Goal: Task Accomplishment & Management: Manage account settings

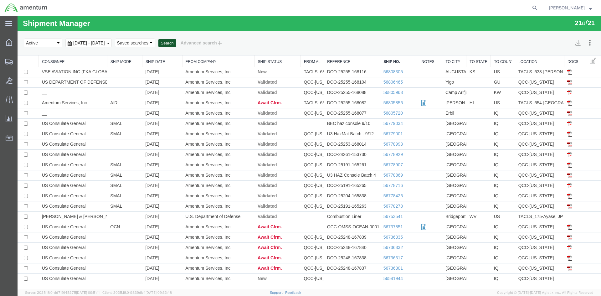
click at [176, 43] on button "Search" at bounding box center [167, 43] width 18 height 8
click at [383, 72] on link "56809173" at bounding box center [392, 71] width 19 height 5
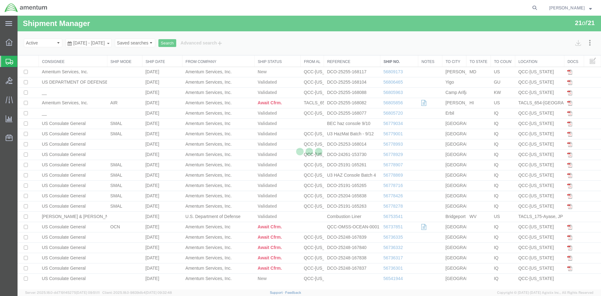
select select "42668"
select select "42675"
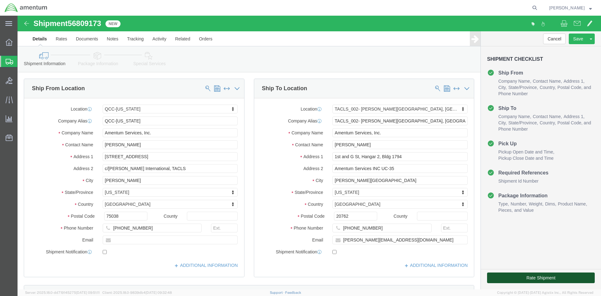
click button "Rate Shipment"
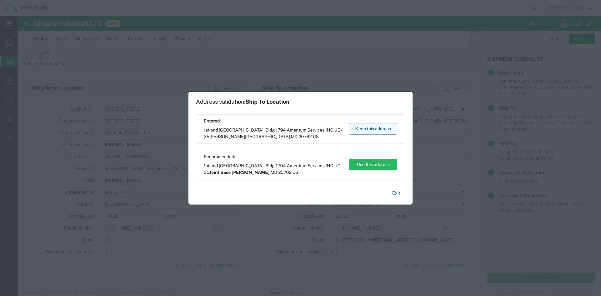
click at [394, 133] on button "Keep this address" at bounding box center [373, 129] width 48 height 12
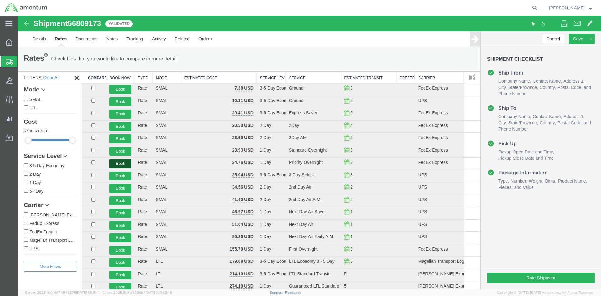
click at [121, 161] on button "Book" at bounding box center [120, 163] width 22 height 9
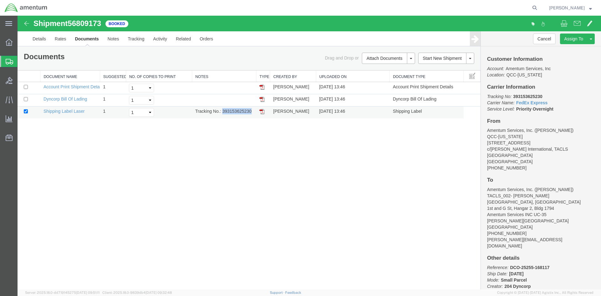
drag, startPoint x: 223, startPoint y: 113, endPoint x: 252, endPoint y: 110, distance: 29.2
click at [252, 110] on td "Tracking No.: 393153625230" at bounding box center [224, 112] width 64 height 12
click at [262, 112] on img at bounding box center [261, 111] width 5 height 5
click at [22, 42] on span "Overview" at bounding box center [19, 42] width 4 height 13
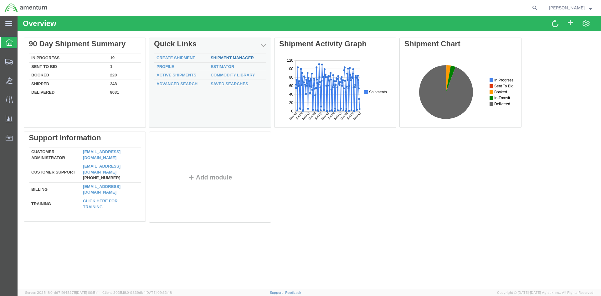
click at [225, 58] on div "Delete 90 Day Shipment Summary In Progress 19 Sent To Bid 1 Booked 220 Shipped …" at bounding box center [309, 132] width 571 height 188
click at [224, 58] on div "Delete 90 Day Shipment Summary In Progress 19 Sent To Bid 1 Booked 220 Shipped …" at bounding box center [309, 132] width 571 height 188
click at [227, 61] on td "Shipment Manager" at bounding box center [237, 58] width 58 height 9
click at [228, 58] on link "Shipment Manager" at bounding box center [232, 57] width 43 height 5
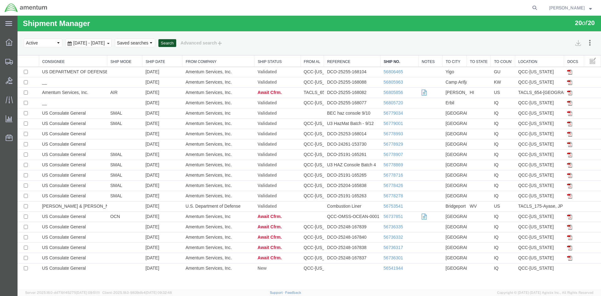
click at [176, 44] on button "Search" at bounding box center [167, 43] width 18 height 8
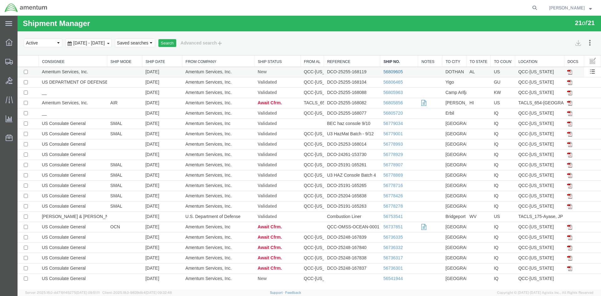
click at [385, 73] on link "56809605" at bounding box center [392, 71] width 19 height 5
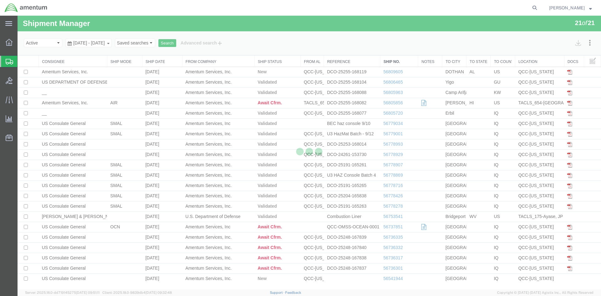
select select "42668"
select select "42706"
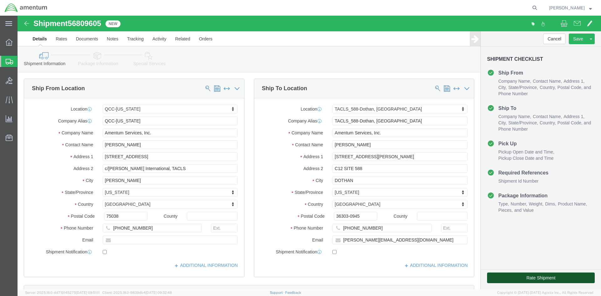
click button "Rate Shipment"
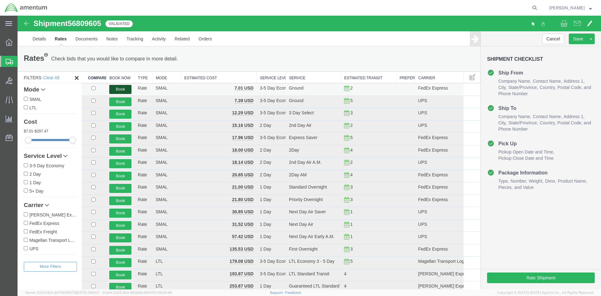
click at [120, 90] on button "Book" at bounding box center [120, 89] width 22 height 9
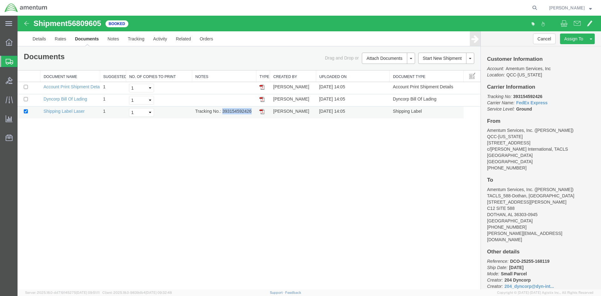
drag, startPoint x: 223, startPoint y: 112, endPoint x: 251, endPoint y: 111, distance: 27.9
click at [251, 111] on td "Tracking No.: 393154592426" at bounding box center [224, 112] width 64 height 12
copy td "393154592426"
click at [263, 113] on img at bounding box center [261, 111] width 5 height 5
click at [22, 42] on span "Overview" at bounding box center [19, 42] width 4 height 13
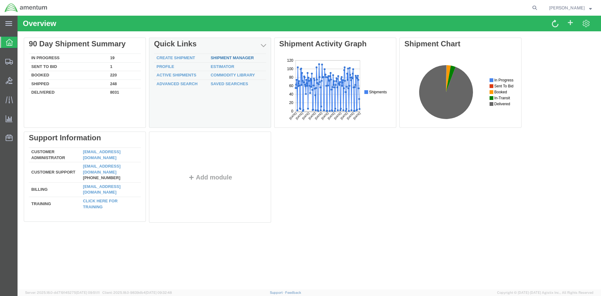
click at [219, 56] on link "Shipment Manager" at bounding box center [232, 57] width 43 height 5
